Goal: Find specific page/section: Find specific page/section

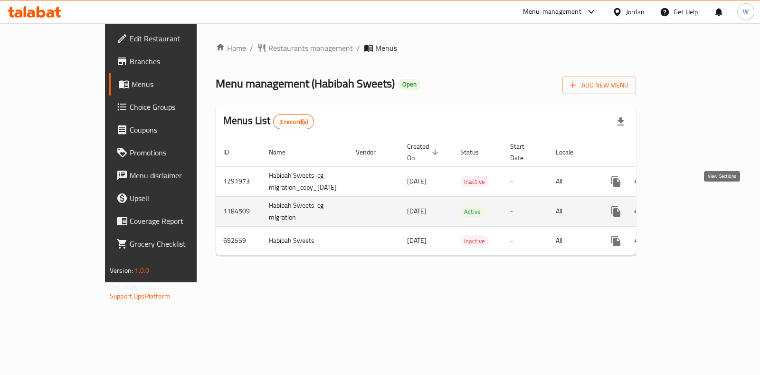
click at [691, 206] on icon "enhanced table" at bounding box center [684, 211] width 11 height 11
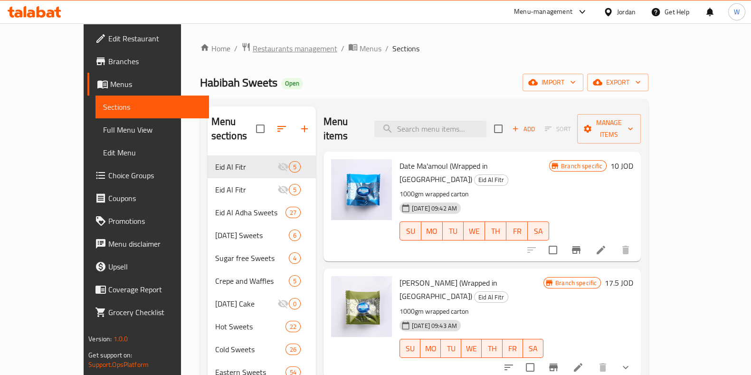
click at [253, 46] on span "Restaurants management" at bounding box center [295, 48] width 85 height 11
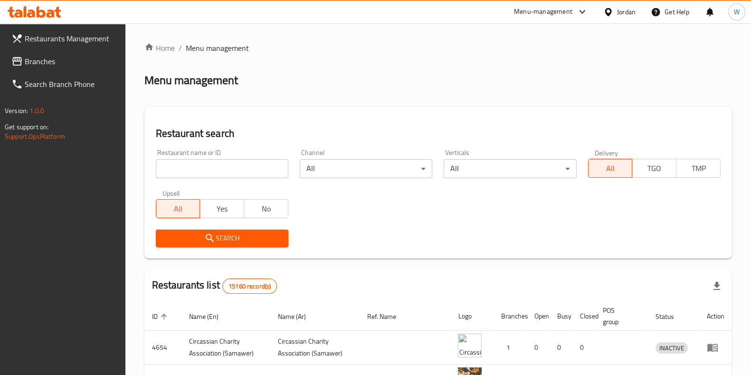
click at [249, 165] on div "Home / Menu management Menu management Restaurant search Restaurant name or ID …" at bounding box center [438, 325] width 588 height 566
click at [249, 165] on input "search" at bounding box center [222, 168] width 133 height 19
type input "f"
type input "بيت ضيا"
click button "Search" at bounding box center [222, 239] width 133 height 18
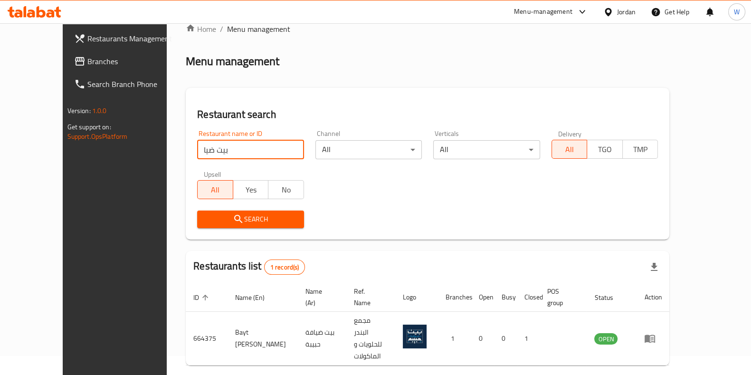
scroll to position [30, 0]
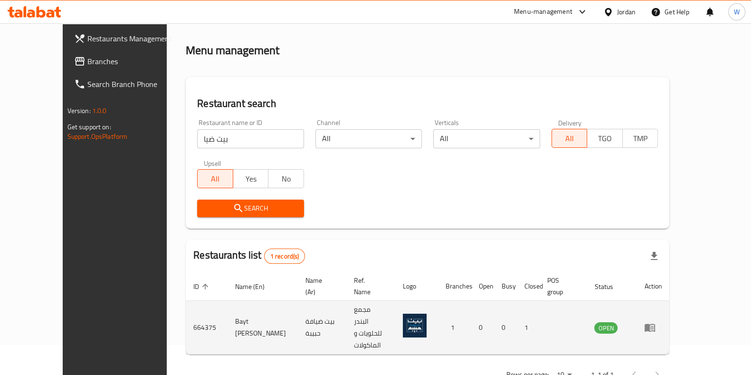
click at [655, 324] on icon "enhanced table" at bounding box center [650, 328] width 10 height 8
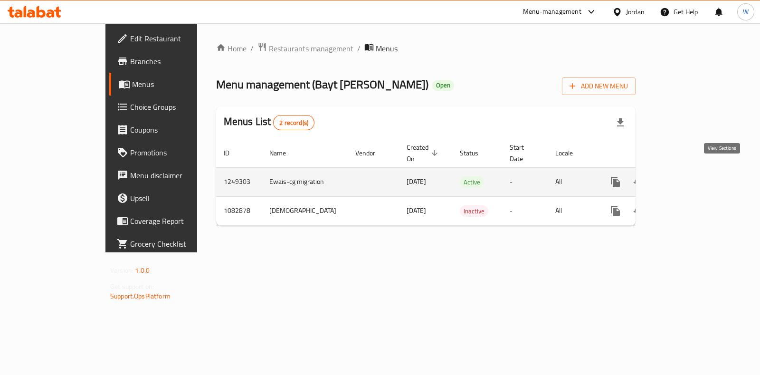
click at [690, 176] on icon "enhanced table" at bounding box center [684, 181] width 11 height 11
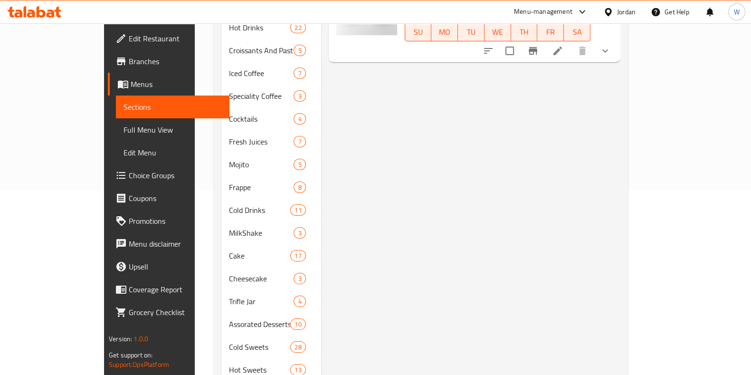
scroll to position [207, 0]
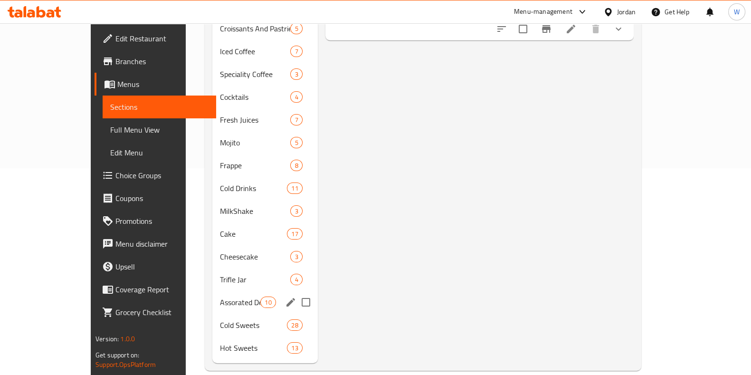
click at [220, 274] on span "Trifle Jar" at bounding box center [255, 279] width 71 height 11
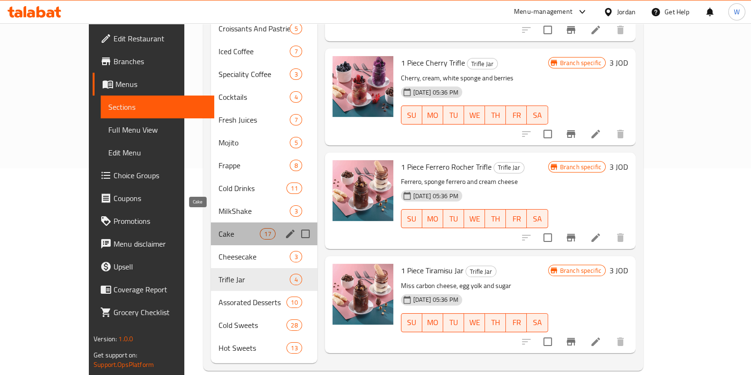
click at [219, 228] on span "Cake" at bounding box center [239, 233] width 41 height 11
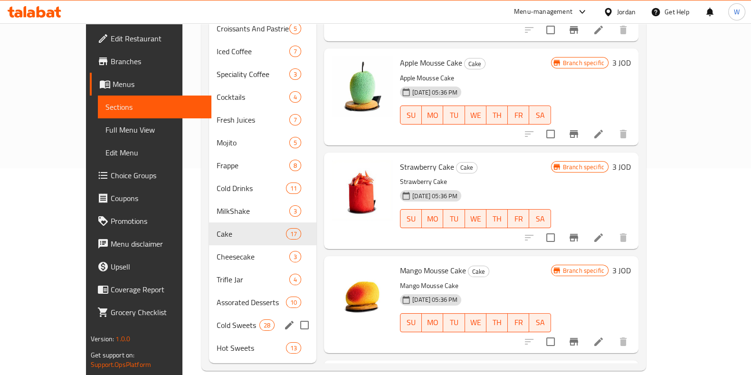
click at [217, 319] on span "Cold Sweets" at bounding box center [238, 324] width 43 height 11
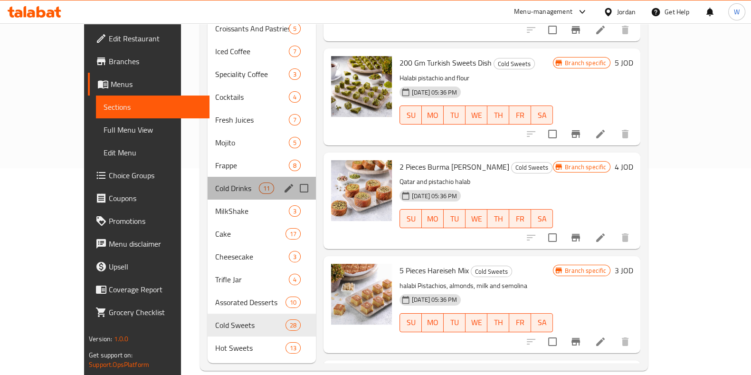
click at [208, 177] on div "Cold Drinks 11" at bounding box center [262, 188] width 108 height 23
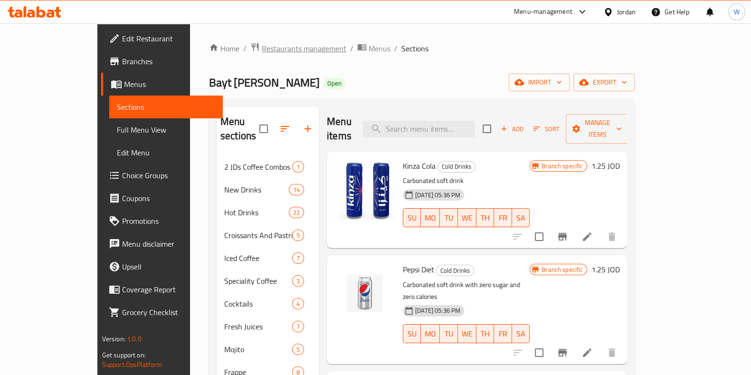
click at [263, 50] on span "Restaurants management" at bounding box center [304, 48] width 85 height 11
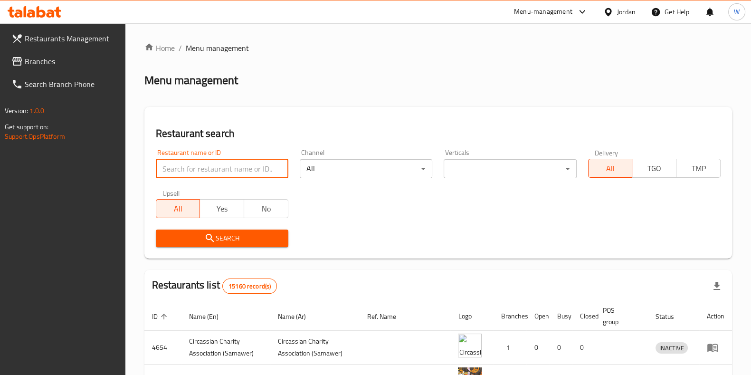
click at [266, 177] on input "search" at bounding box center [222, 168] width 133 height 19
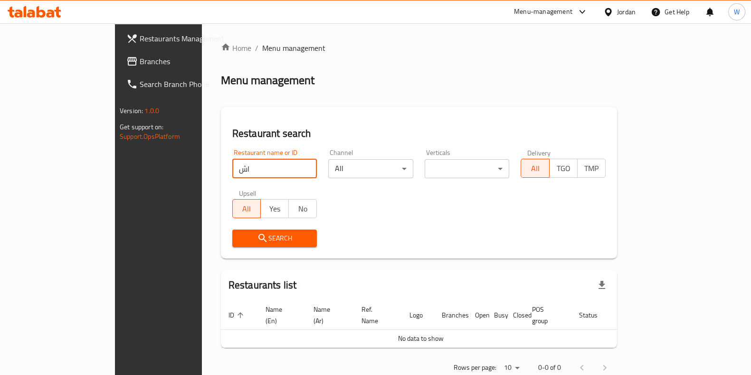
type input "ا"
type input "habibah"
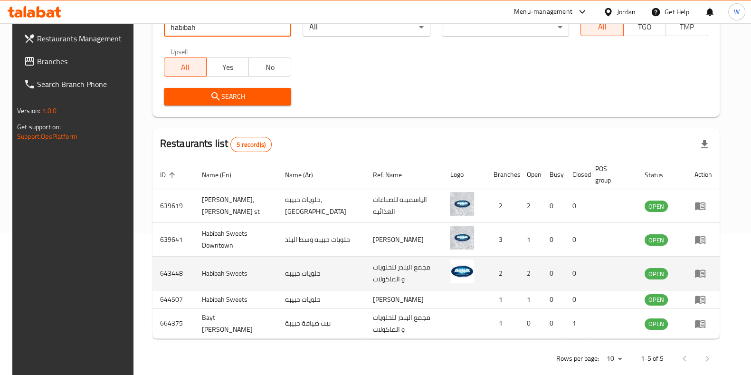
scroll to position [168, 0]
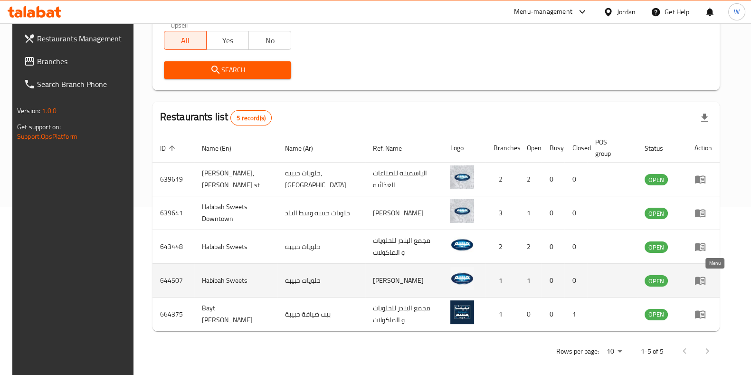
click at [706, 283] on icon "enhanced table" at bounding box center [700, 280] width 11 height 11
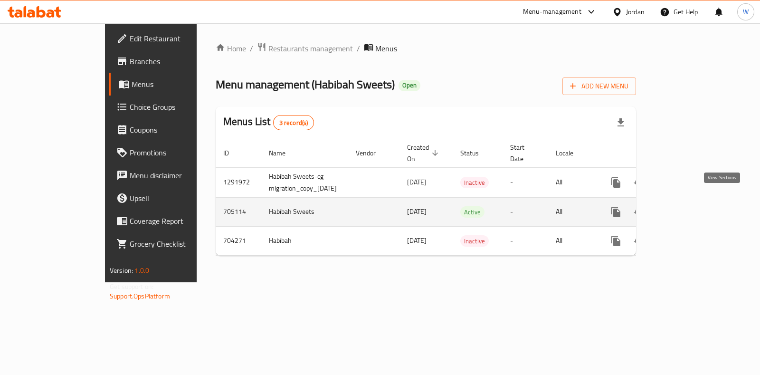
click at [691, 206] on icon "enhanced table" at bounding box center [684, 211] width 11 height 11
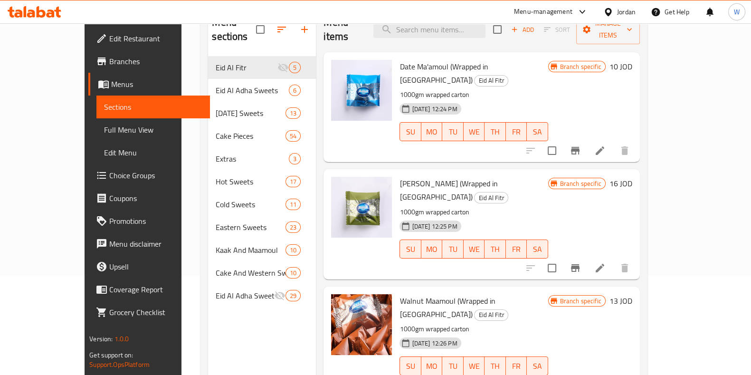
scroll to position [118, 0]
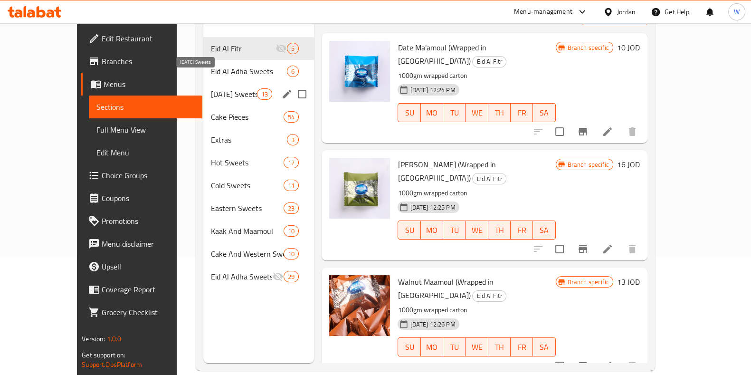
click at [211, 88] on span "[DATE] Sweets" at bounding box center [234, 93] width 46 height 11
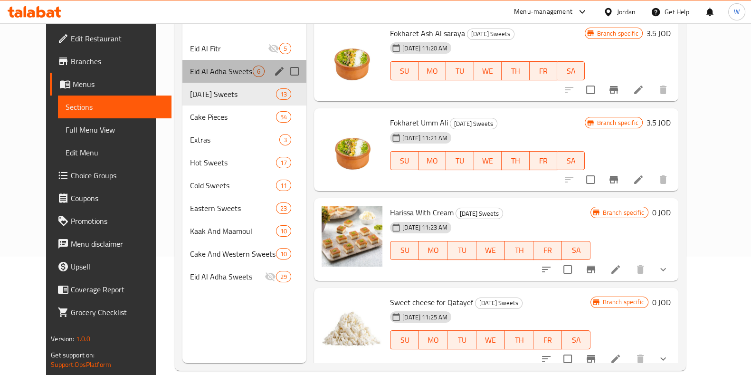
click at [193, 64] on div "Eid Al Adha Sweets 6" at bounding box center [244, 71] width 124 height 23
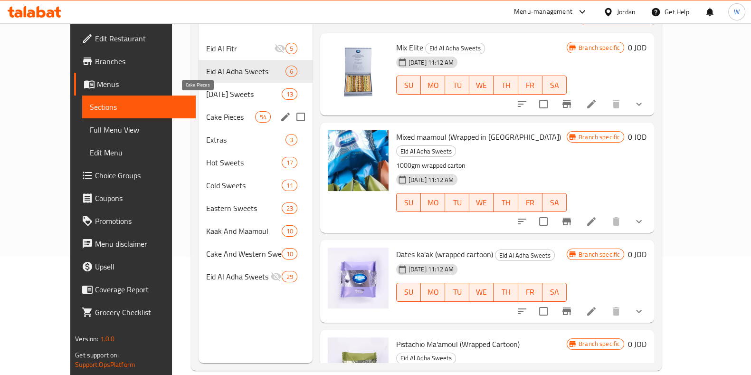
click at [206, 111] on span "Cake Pieces" at bounding box center [230, 116] width 49 height 11
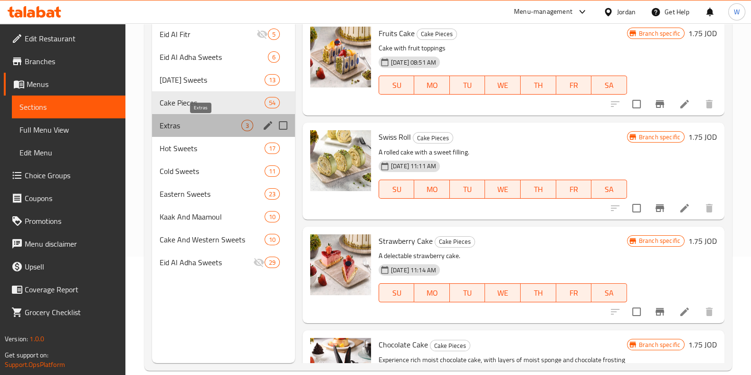
click at [184, 127] on span "Extras" at bounding box center [201, 125] width 82 height 11
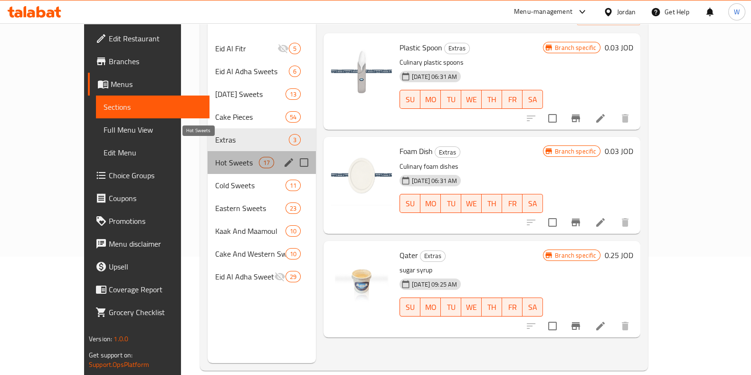
click at [215, 157] on span "Hot Sweets" at bounding box center [236, 162] width 43 height 11
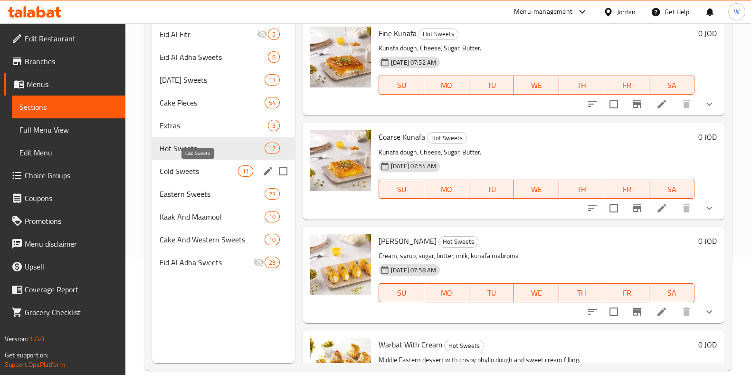
click at [189, 167] on span "Cold Sweets" at bounding box center [199, 170] width 78 height 11
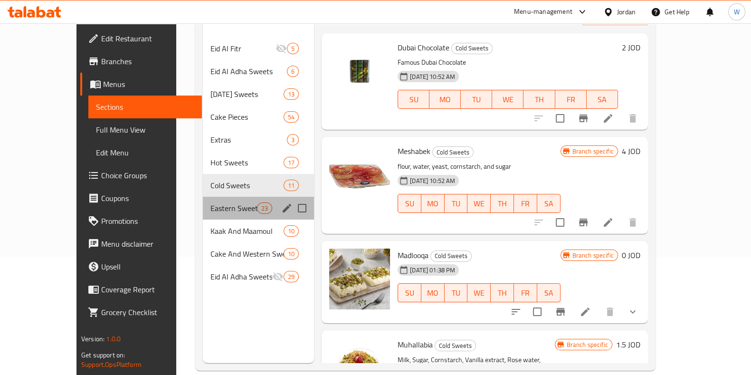
click at [203, 197] on div "Eastern Sweets 23" at bounding box center [258, 208] width 111 height 23
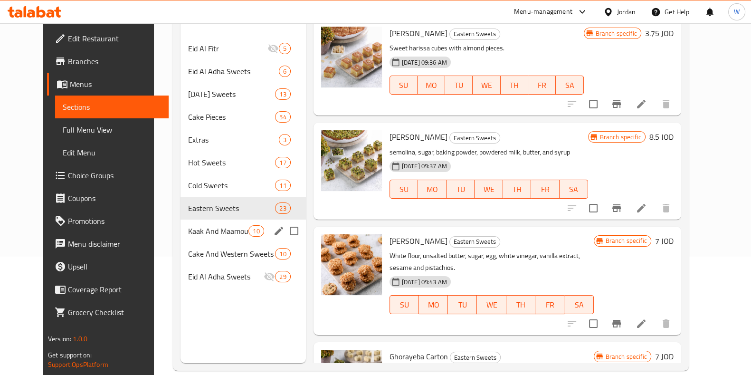
click at [202, 222] on div "Kaak And Maamoul 10" at bounding box center [243, 231] width 125 height 23
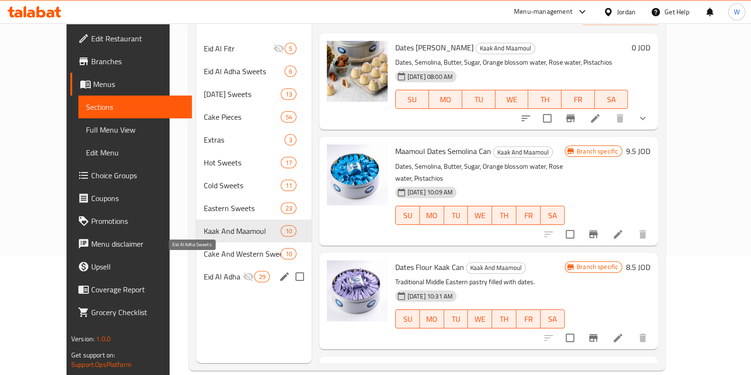
click at [196, 265] on div "Eid Al Adha Sweets 29" at bounding box center [253, 276] width 115 height 23
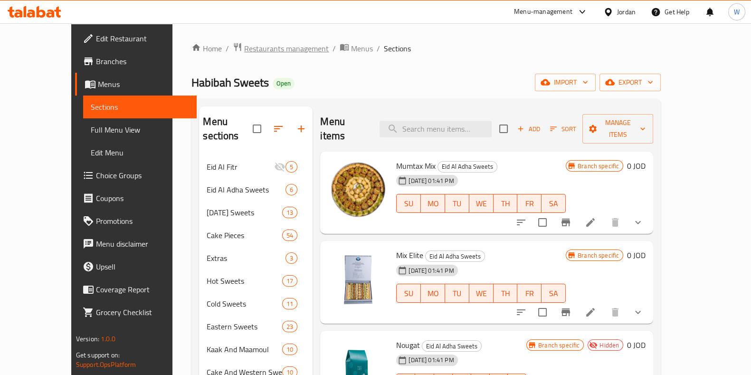
click at [244, 43] on span "Restaurants management" at bounding box center [286, 48] width 85 height 11
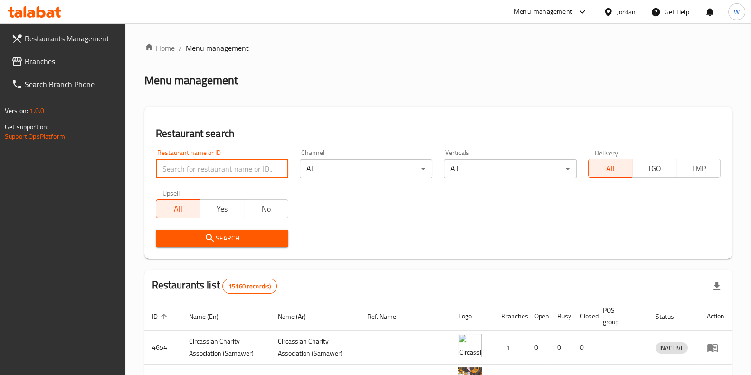
click at [202, 174] on input "search" at bounding box center [222, 168] width 133 height 19
type input "بيت ضيا"
click button "Search" at bounding box center [222, 239] width 133 height 18
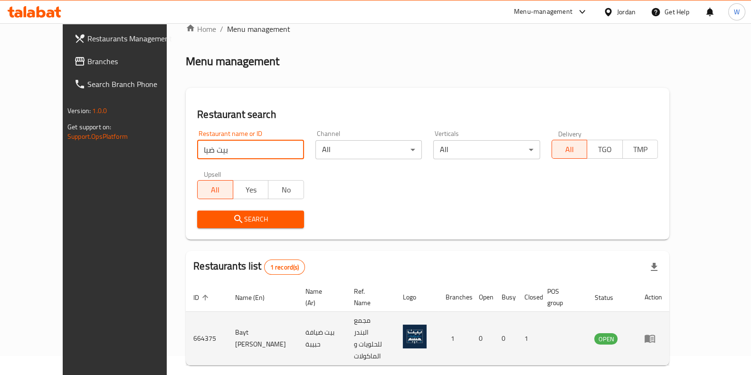
scroll to position [30, 0]
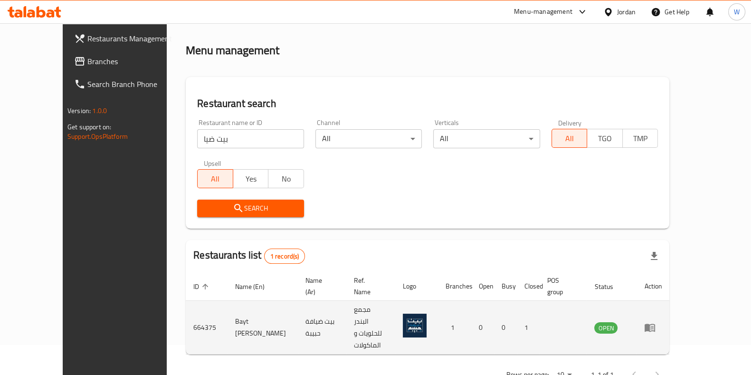
click at [670, 301] on td "enhanced table" at bounding box center [653, 328] width 33 height 54
click at [656, 322] on icon "enhanced table" at bounding box center [649, 327] width 11 height 11
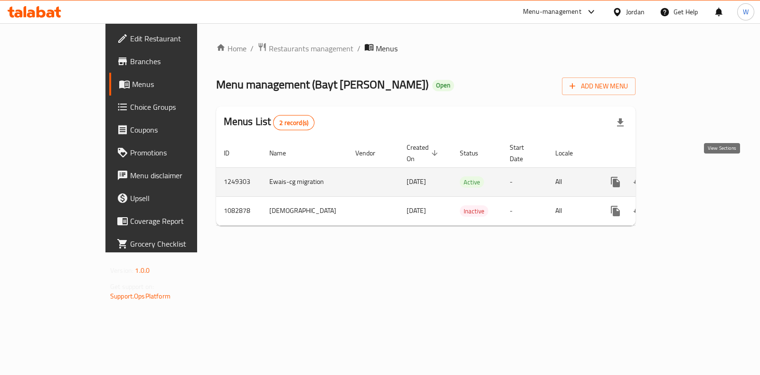
click at [689, 178] on icon "enhanced table" at bounding box center [684, 182] width 9 height 9
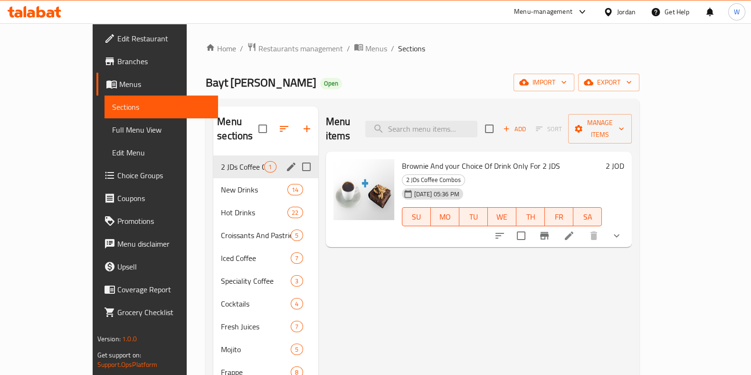
click at [237, 163] on div "2 JDs Coffee Combos 1" at bounding box center [265, 166] width 105 height 23
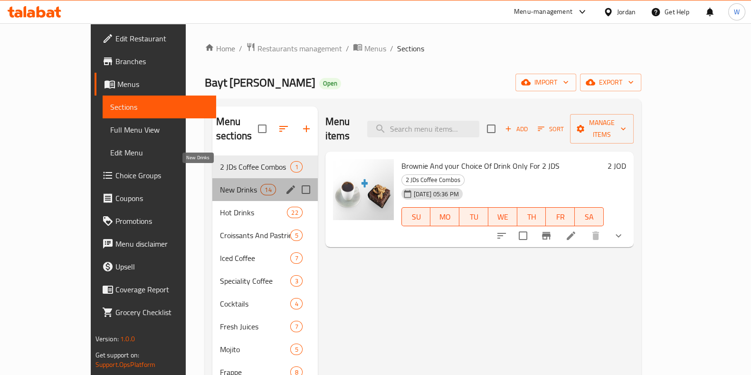
click at [235, 184] on span "New Drinks" at bounding box center [240, 189] width 40 height 11
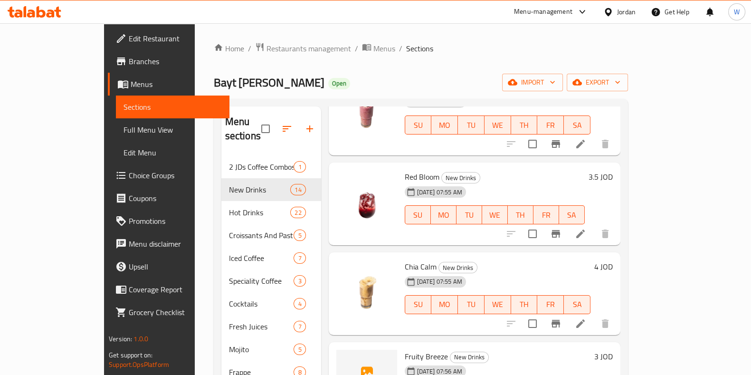
scroll to position [178, 0]
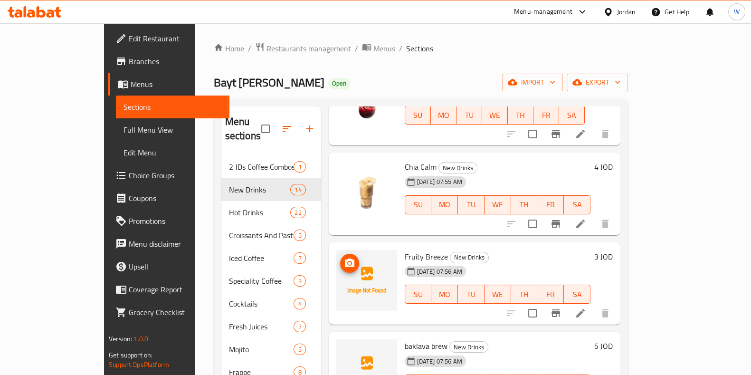
click at [340, 255] on button "upload picture" at bounding box center [349, 263] width 19 height 19
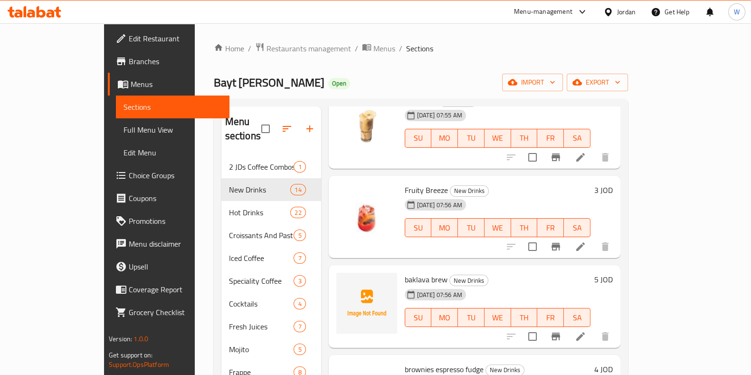
scroll to position [297, 0]
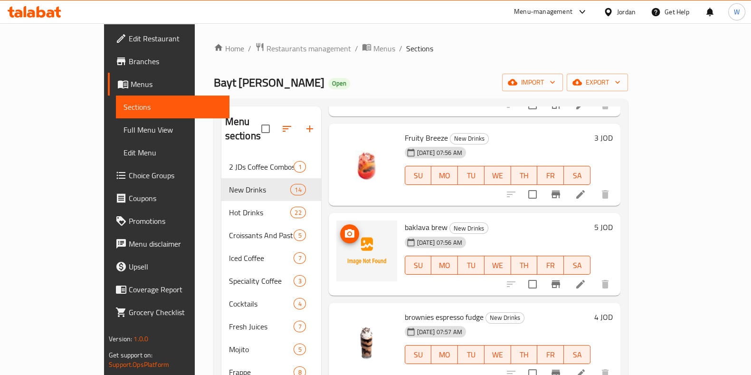
click at [345, 229] on icon "upload picture" at bounding box center [350, 233] width 10 height 9
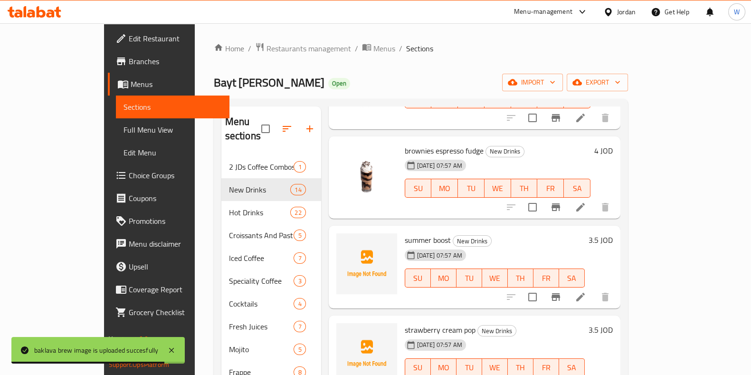
scroll to position [475, 0]
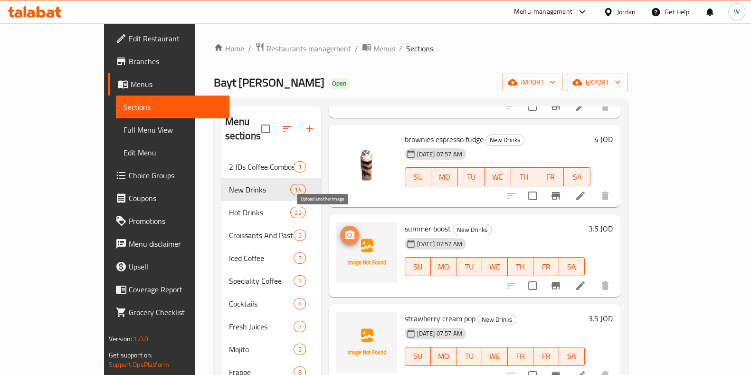
click at [345, 230] on icon "upload picture" at bounding box center [350, 234] width 10 height 9
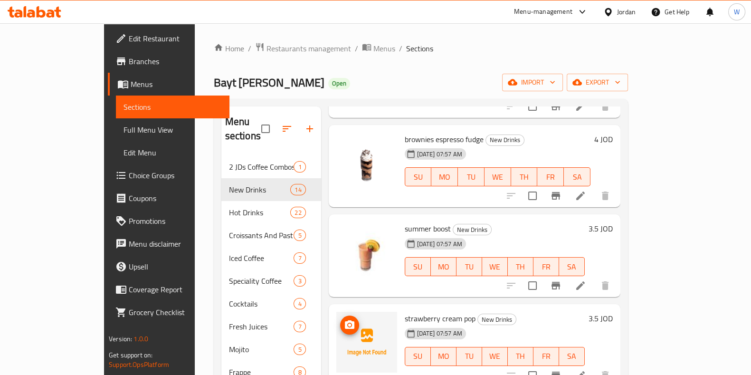
click at [340, 319] on span "upload picture" at bounding box center [349, 324] width 19 height 11
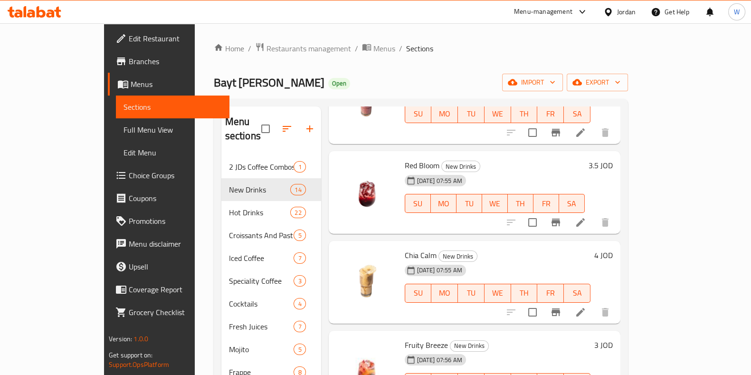
scroll to position [0, 0]
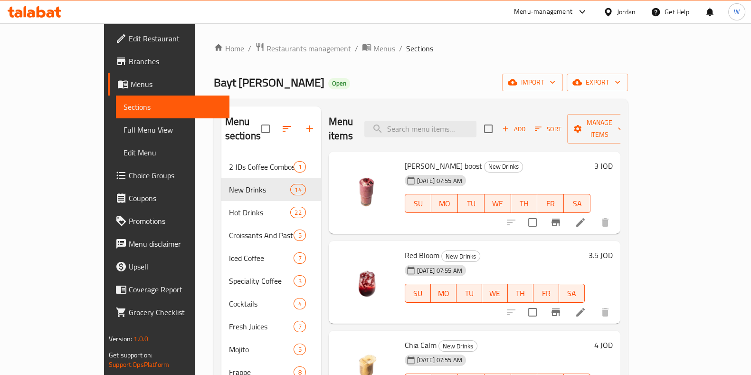
click at [224, 36] on div "Home / Restaurants management / Menus / Sections Bayt Deyafet Habibah Open impo…" at bounding box center [421, 309] width 452 height 573
click at [267, 45] on span "Restaurants management" at bounding box center [309, 48] width 85 height 11
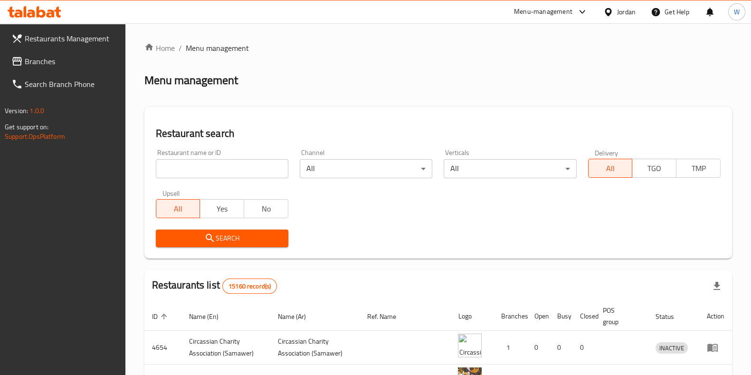
click at [280, 171] on input "search" at bounding box center [222, 168] width 133 height 19
type input "habibah"
click button "Search" at bounding box center [222, 239] width 133 height 18
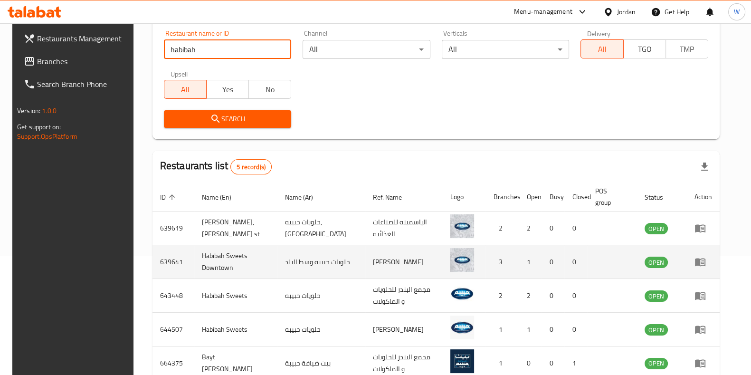
scroll to position [176, 0]
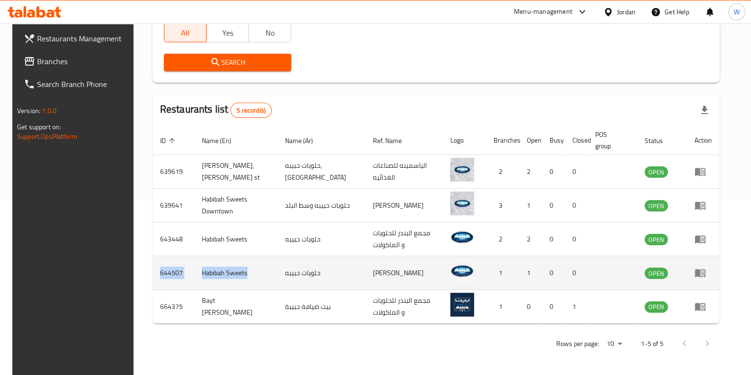
drag, startPoint x: 183, startPoint y: 271, endPoint x: 247, endPoint y: 286, distance: 65.8
click at [247, 286] on tr "644507 Habibah Sweets حلويات حبيبه [PERSON_NAME] واولاده 1 1 0 0 OPEN" at bounding box center [436, 273] width 567 height 34
copy tr "644507 Habibah Sweets"
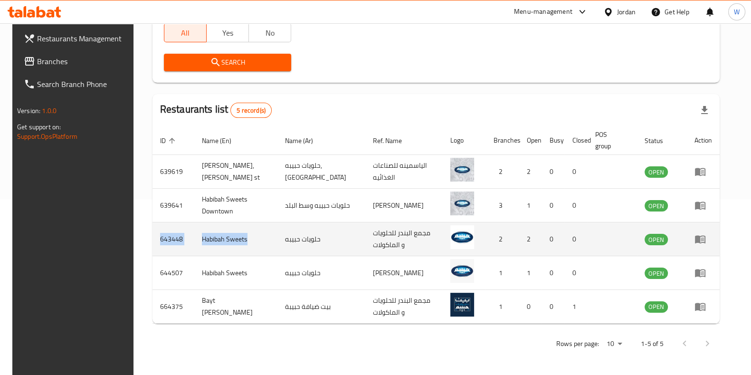
drag, startPoint x: 148, startPoint y: 237, endPoint x: 255, endPoint y: 253, distance: 108.2
click at [255, 253] on tr "643448 Habibah Sweets حلويات حبيبه مجمع البندر للحلويات و الماكولات 2 2 0 0 OPEN" at bounding box center [436, 239] width 567 height 34
copy tr "643448 [PERSON_NAME]"
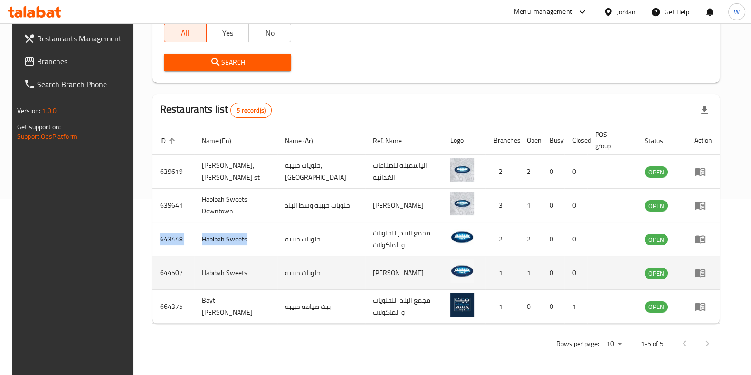
copy tr "643448 [PERSON_NAME]"
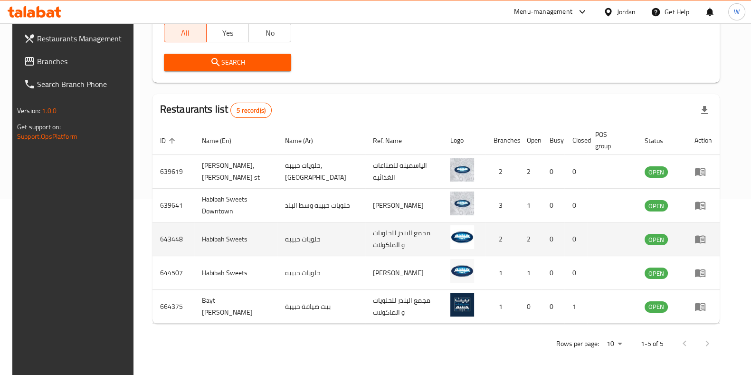
click at [717, 245] on td "enhanced table" at bounding box center [703, 239] width 33 height 34
click at [710, 244] on td "enhanced table" at bounding box center [703, 239] width 33 height 34
click at [706, 244] on icon "enhanced table" at bounding box center [700, 238] width 11 height 11
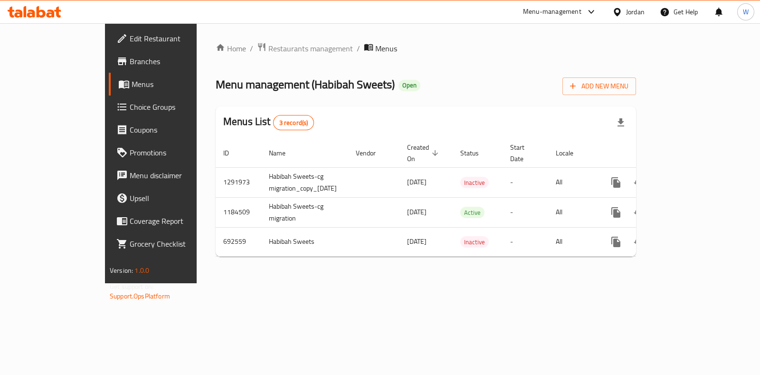
click at [130, 60] on span "Branches" at bounding box center [177, 61] width 95 height 11
